Goal: Check status: Check status

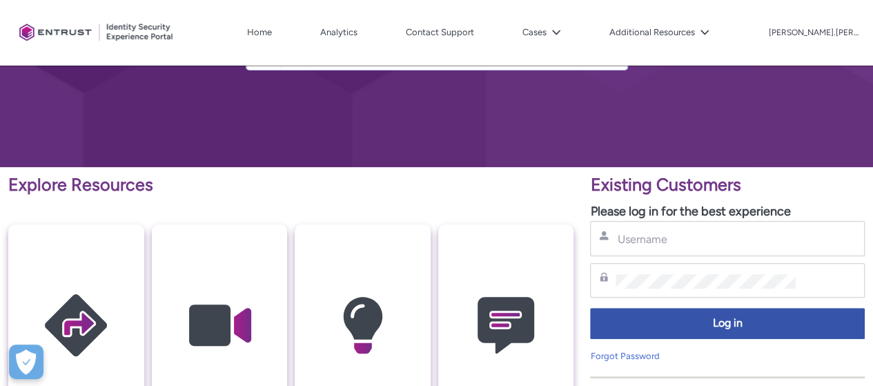
click at [538, 42] on button "Cases" at bounding box center [542, 32] width 46 height 21
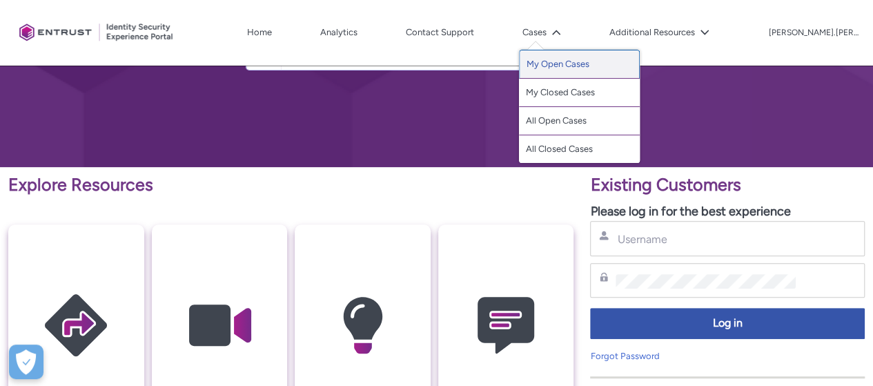
click at [564, 55] on link "My Open Cases" at bounding box center [579, 64] width 121 height 29
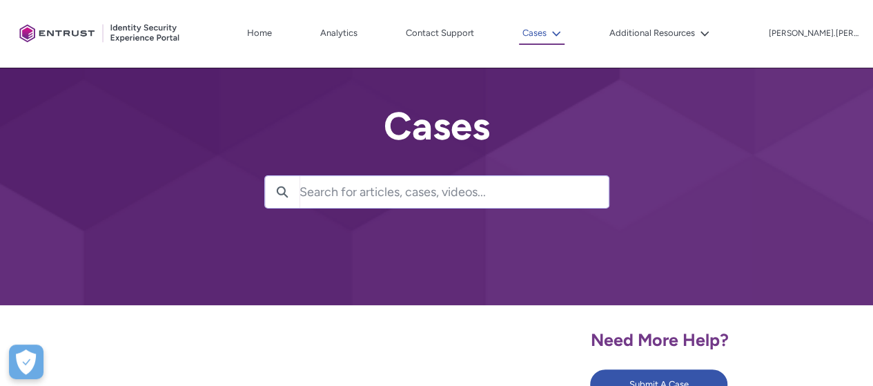
click at [563, 43] on button "Cases" at bounding box center [542, 34] width 46 height 22
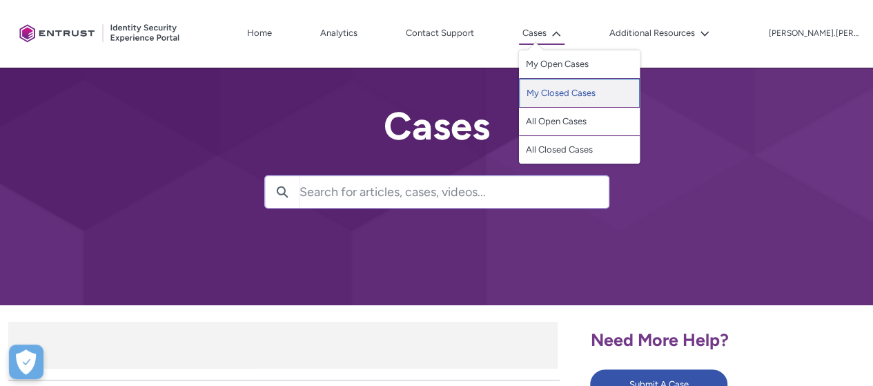
click at [591, 90] on link "My Closed Cases" at bounding box center [579, 93] width 121 height 29
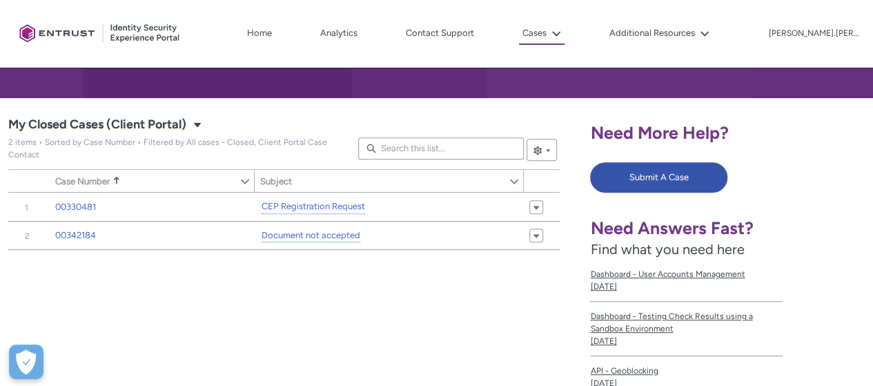
scroll to position [138, 0]
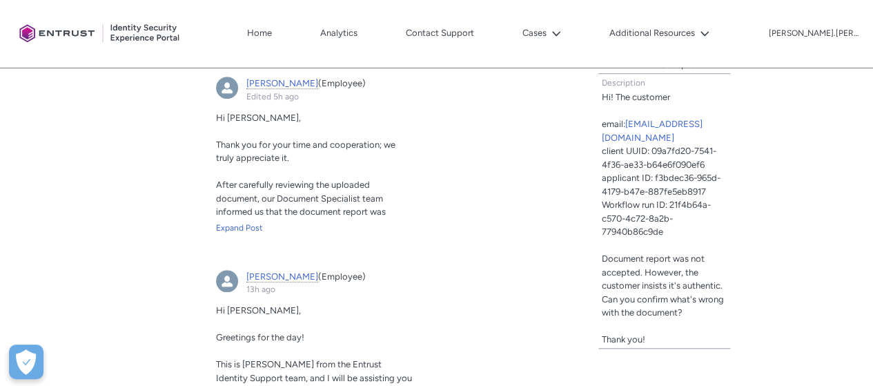
scroll to position [552, 0]
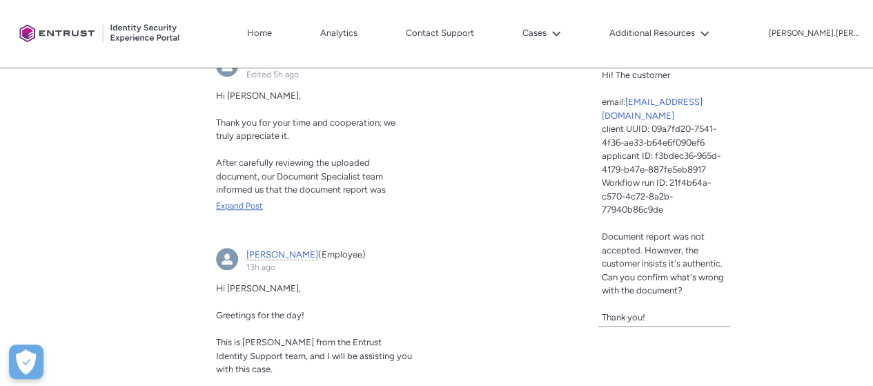
click at [249, 205] on div "Expand Post" at bounding box center [314, 205] width 197 height 12
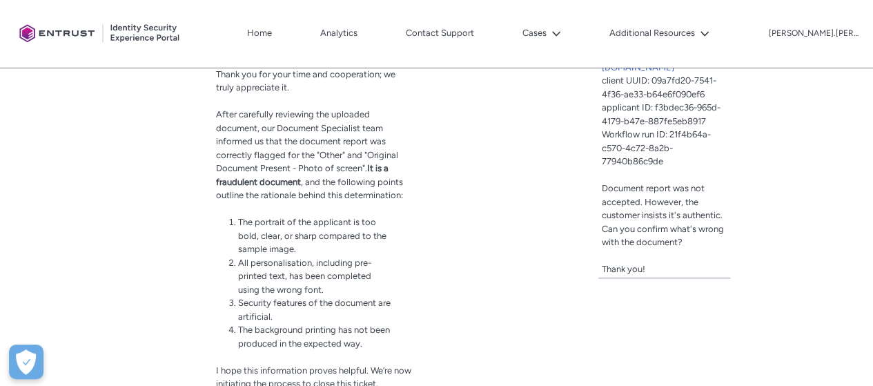
scroll to position [621, 0]
